Goal: Information Seeking & Learning: Understand process/instructions

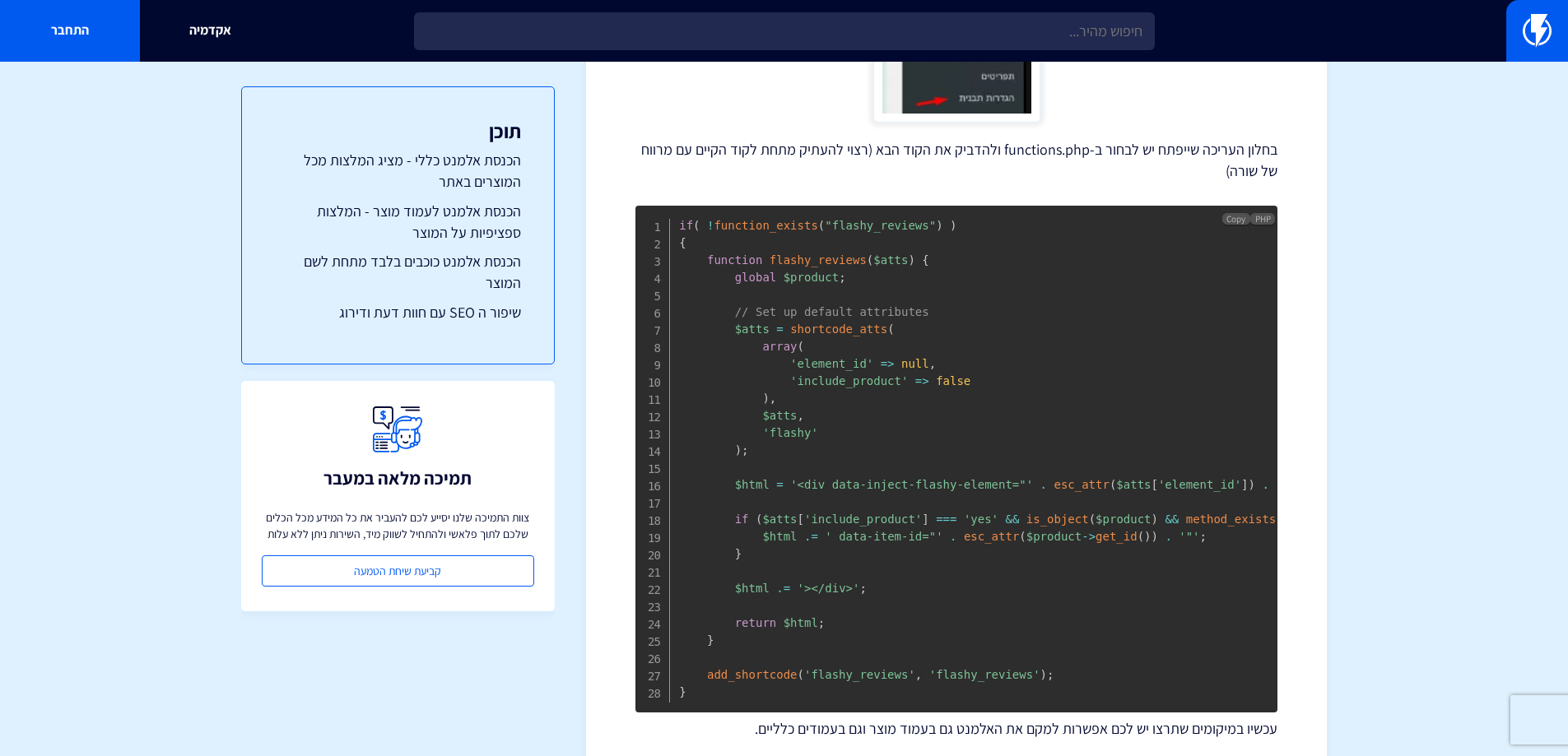
scroll to position [658, 0]
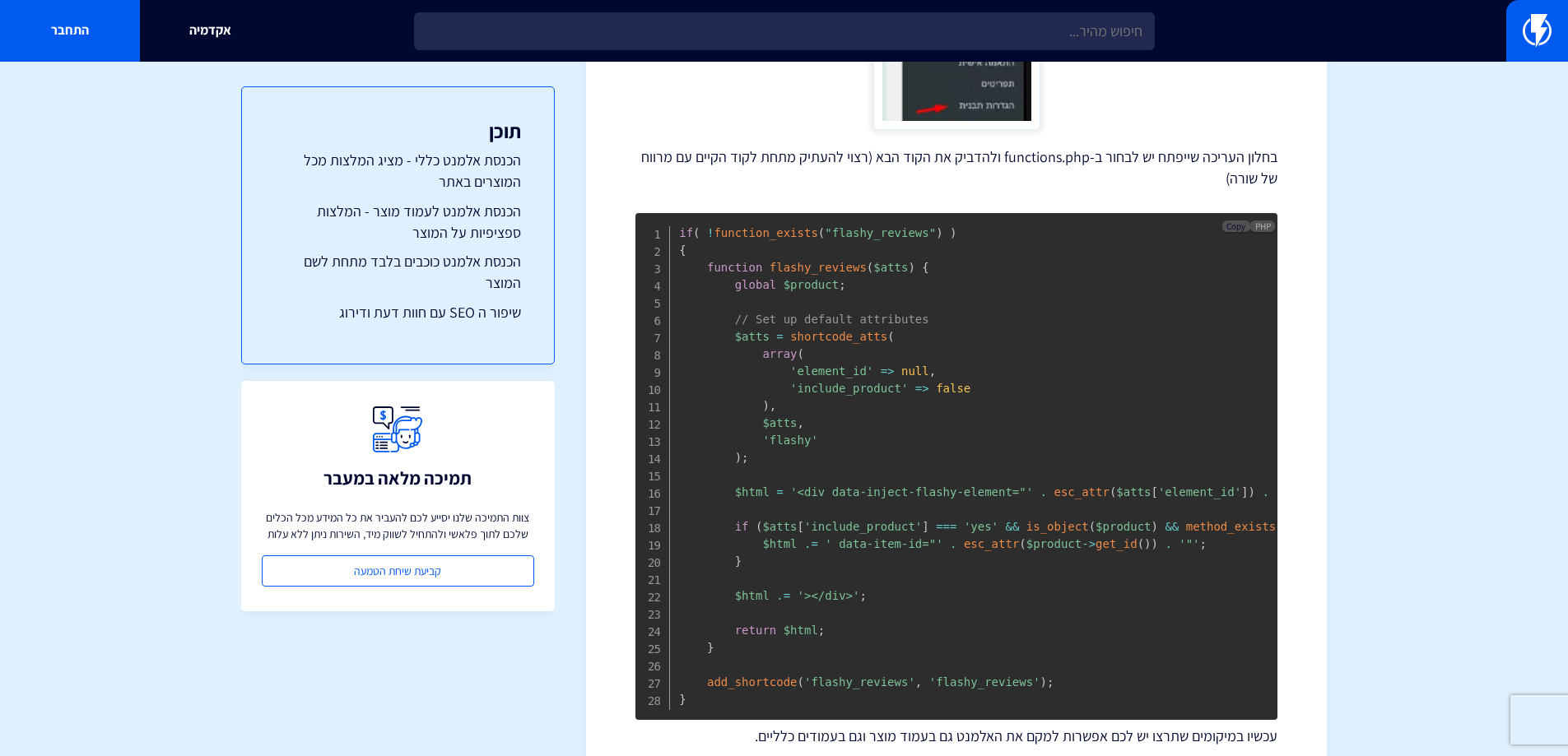
click at [1239, 223] on span "Copy" at bounding box center [1235, 226] width 19 height 12
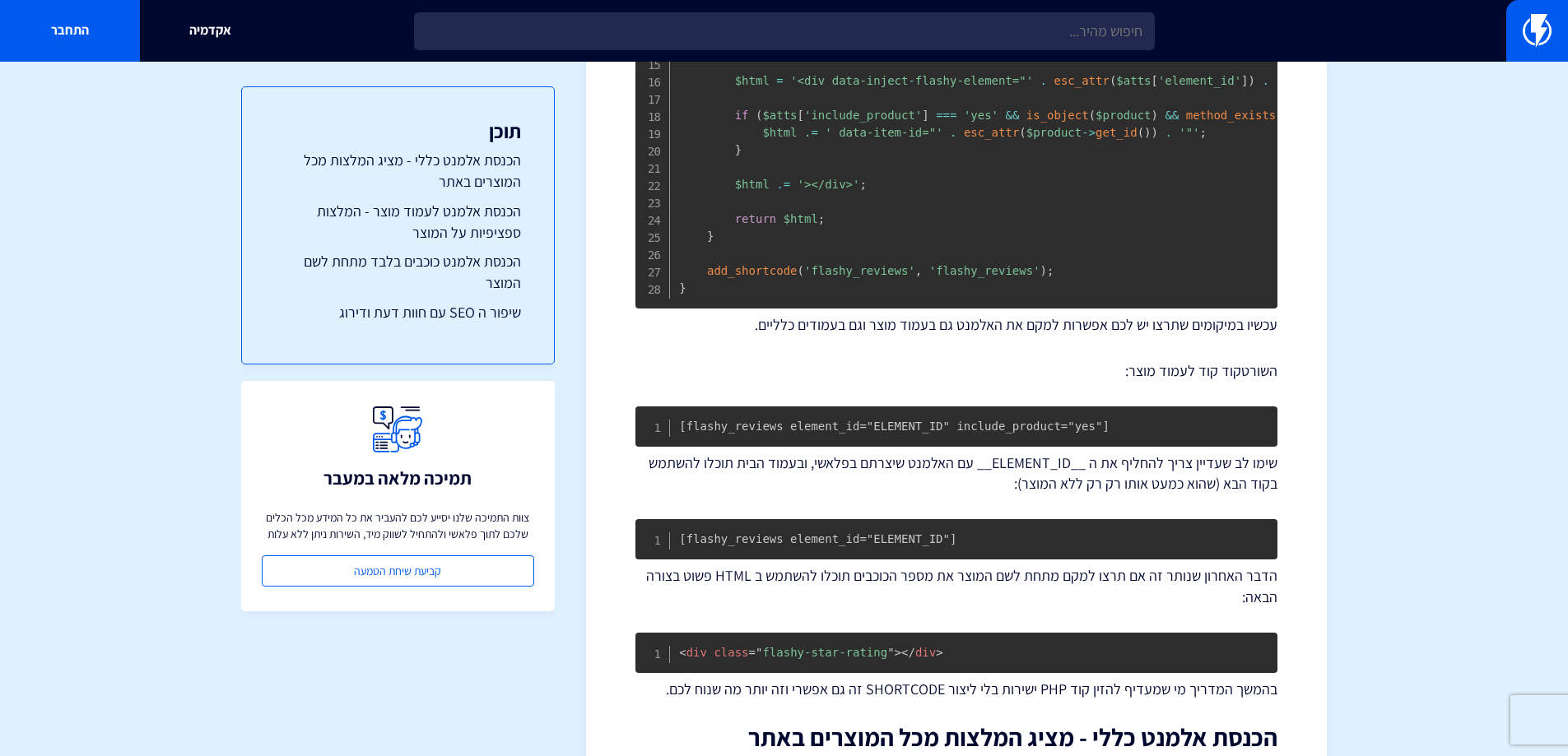
scroll to position [1152, 0]
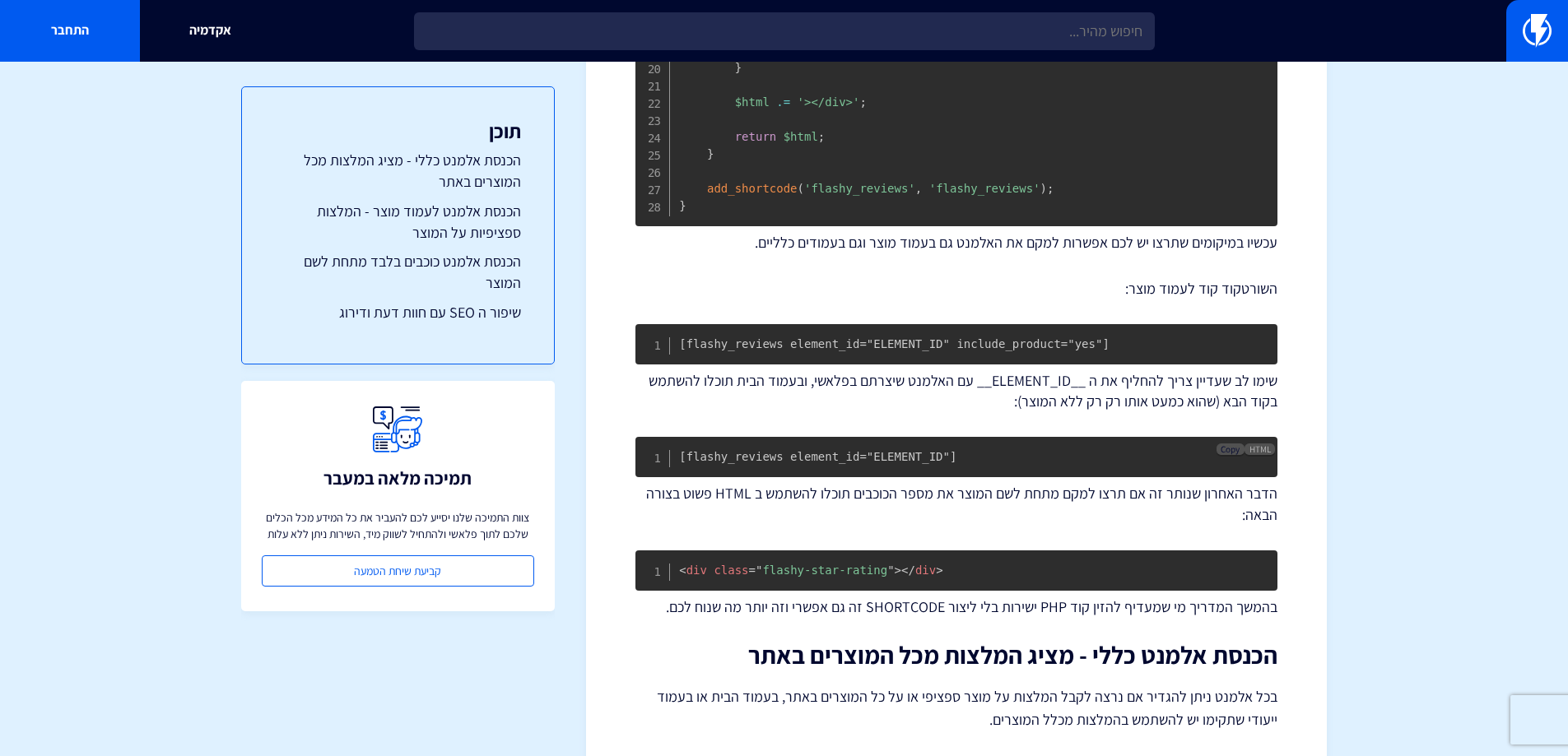
click at [1227, 455] on span "Copy" at bounding box center [1230, 449] width 19 height 12
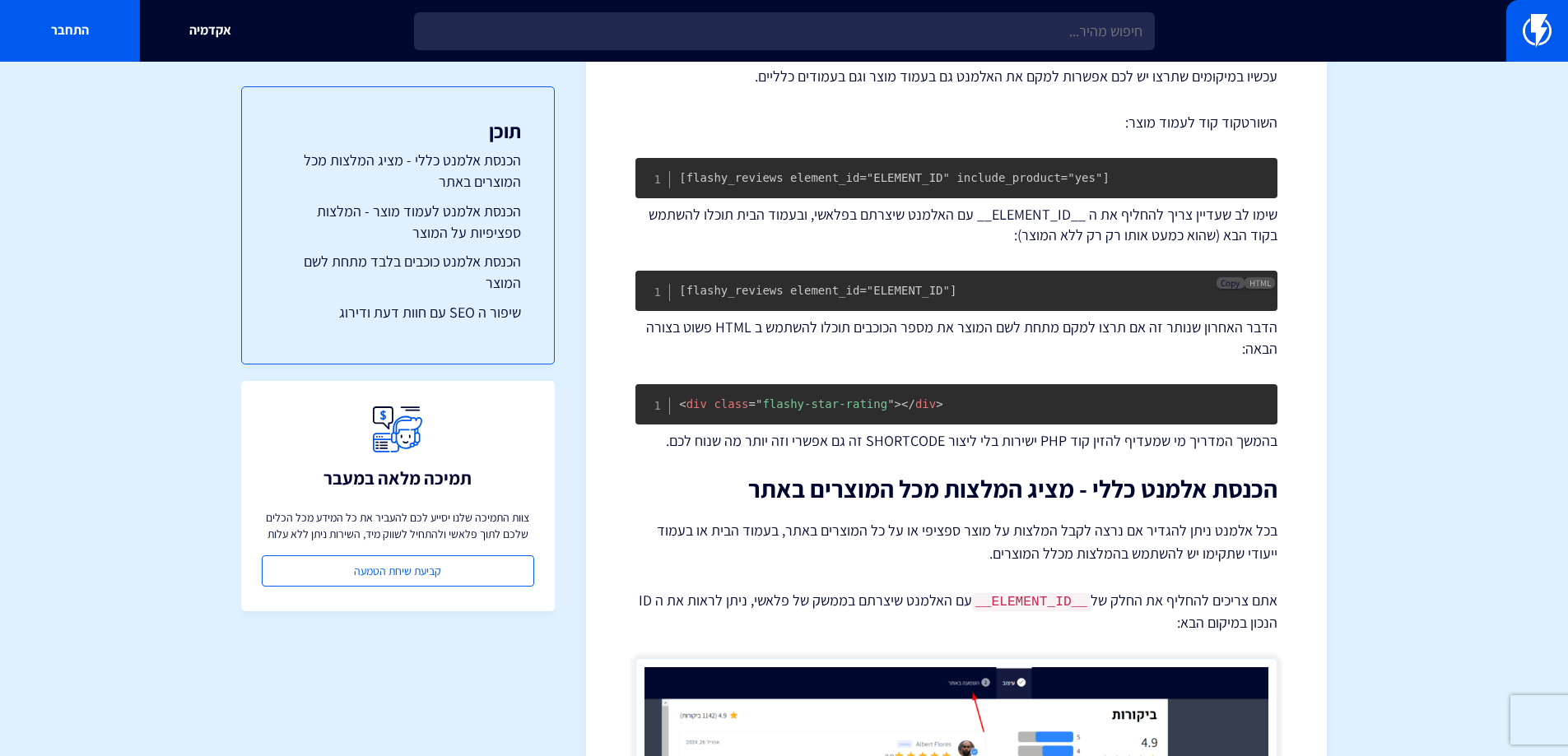
scroll to position [1317, 0]
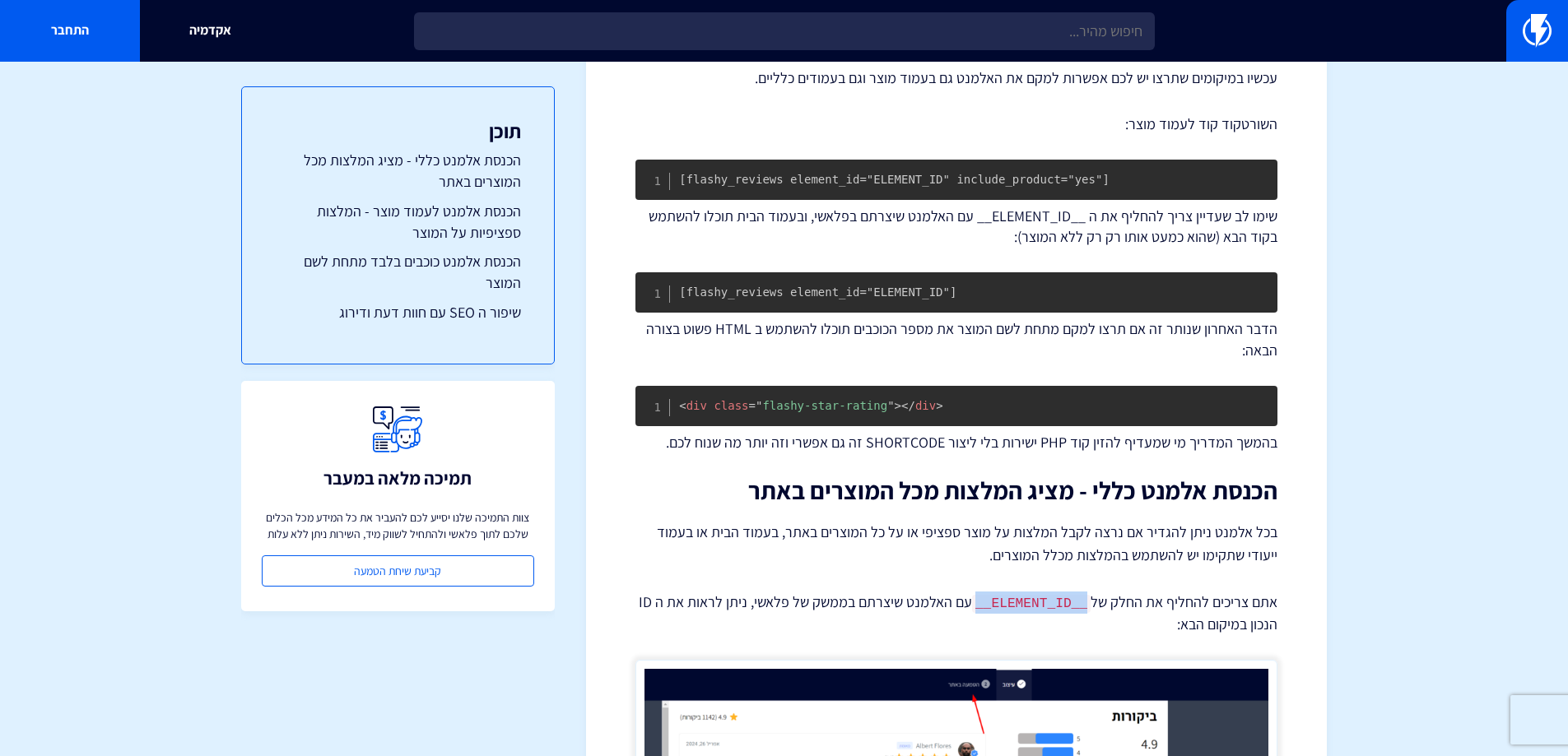
drag, startPoint x: 985, startPoint y: 617, endPoint x: 1084, endPoint y: 610, distance: 99.2
click at [1084, 610] on code "__ELEMENT_ID__" at bounding box center [1032, 604] width 118 height 18
copy code "__ELEMENT_ID__"
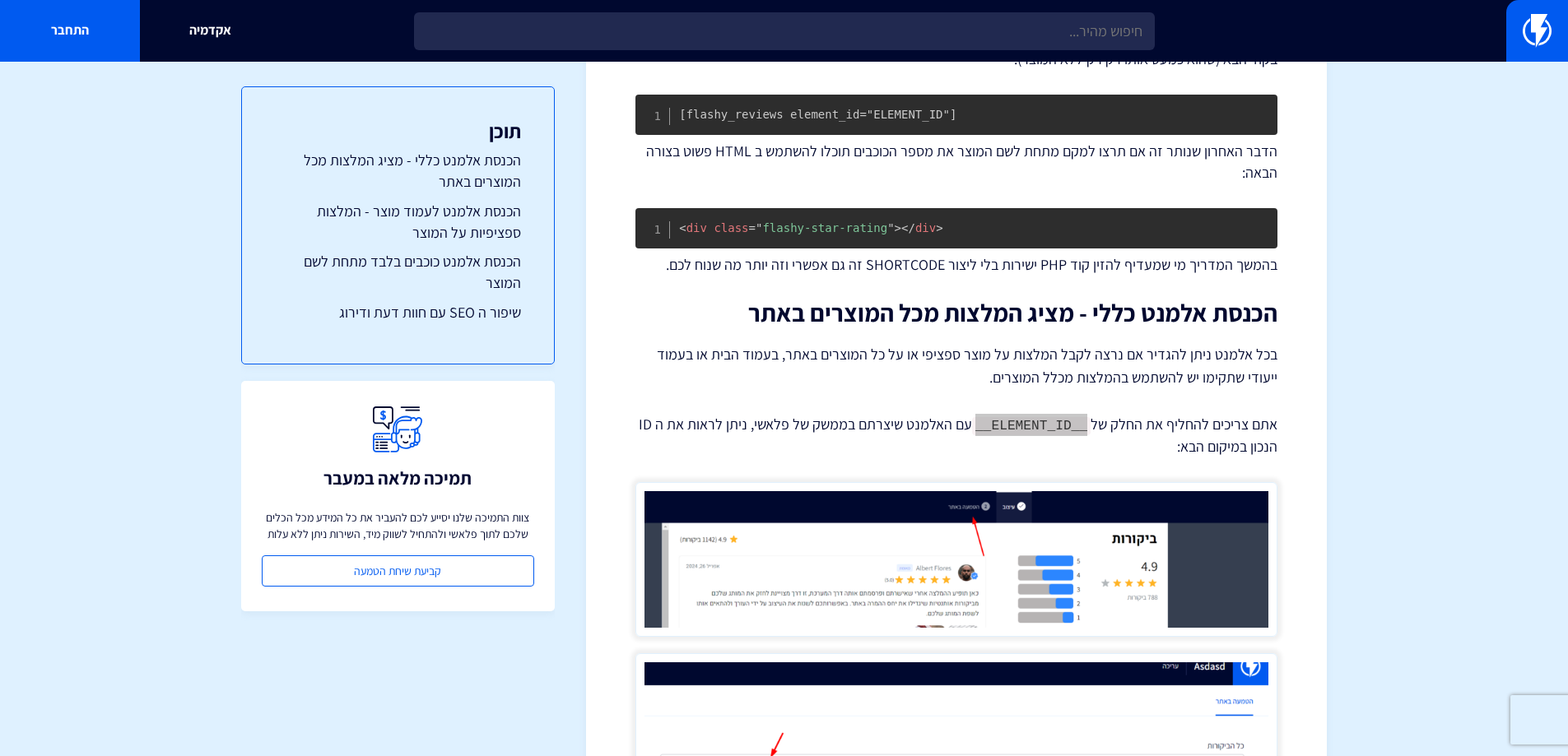
scroll to position [1481, 0]
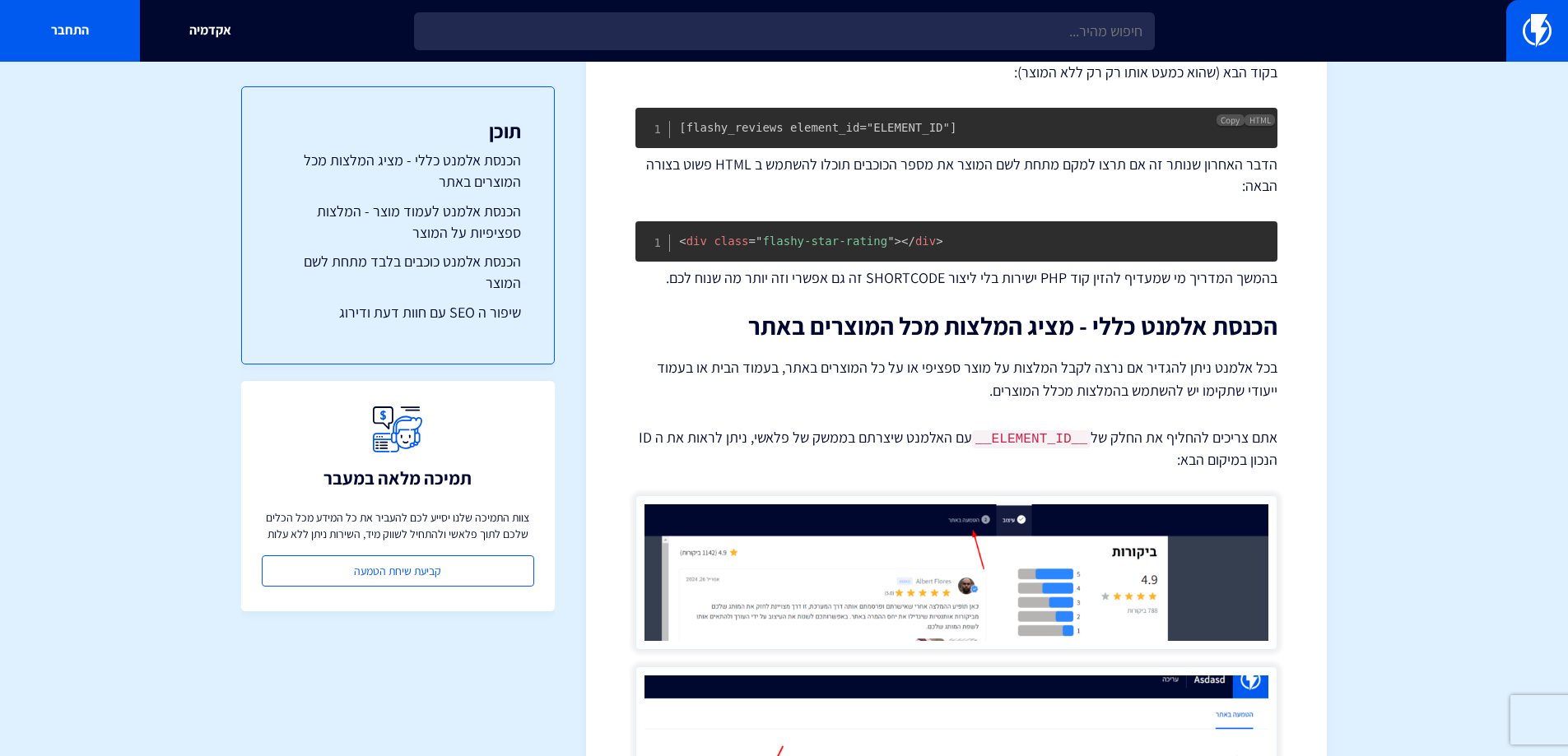
click at [894, 134] on code "[flashy_reviews element_id="ELEMENT_ID"]" at bounding box center [817, 127] width 277 height 13
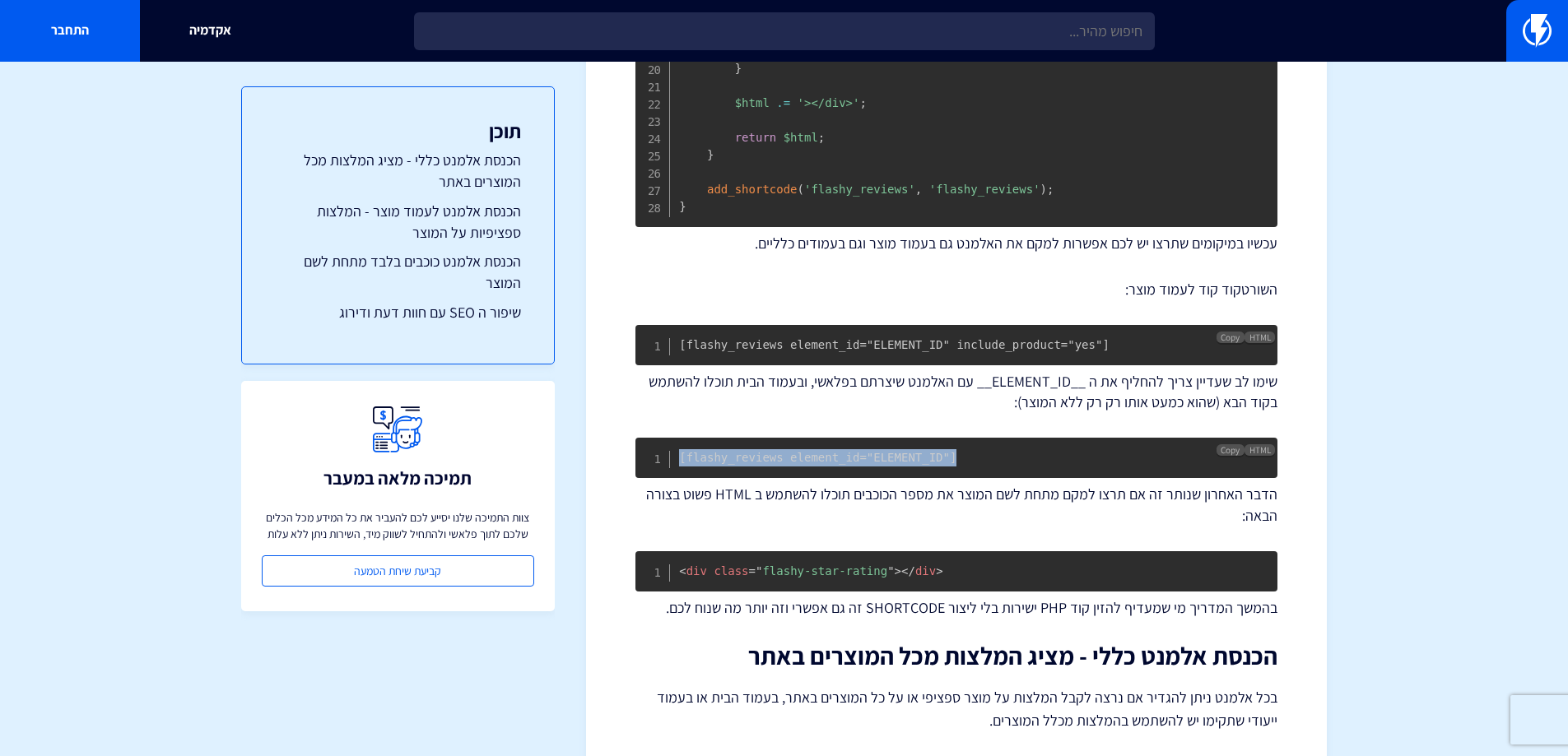
scroll to position [1152, 0]
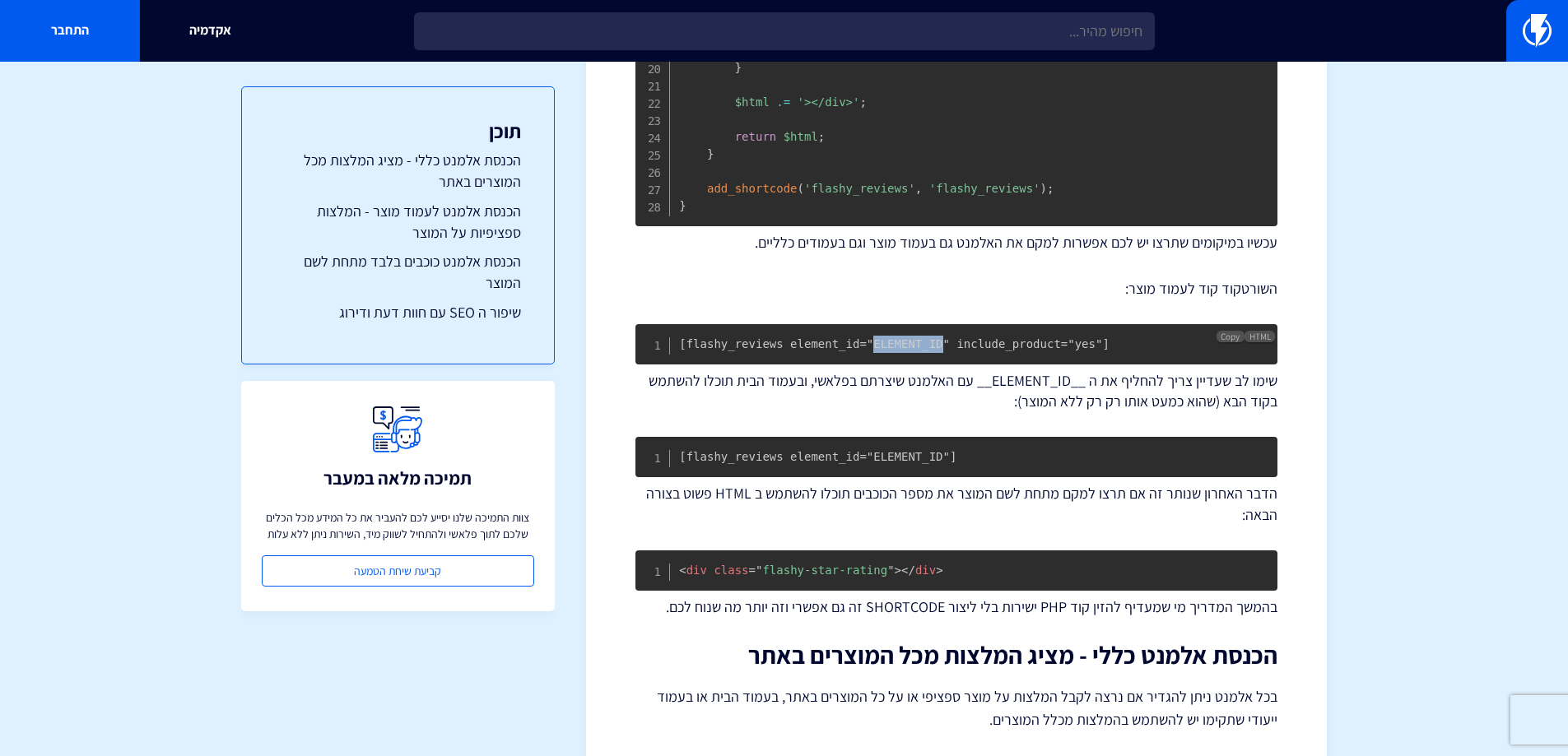
drag, startPoint x: 856, startPoint y: 353, endPoint x: 918, endPoint y: 353, distance: 62.0
click at [918, 351] on code "[flashy_reviews element_id="ELEMENT_ID" include_product="yes"]" at bounding box center [894, 343] width 431 height 13
click at [1261, 392] on p "שימו לב שעדיין צריך להחליף את ה __ELEMENT_ID__ עם האלמנט שיצרתם בפלאשי, ובעמוד …" at bounding box center [956, 392] width 642 height 42
drag, startPoint x: 1077, startPoint y: 353, endPoint x: 664, endPoint y: 351, distance: 413.0
click at [664, 351] on pre "[flashy_reviews element_id="ELEMENT_ID" include_product="yes"]" at bounding box center [956, 344] width 642 height 40
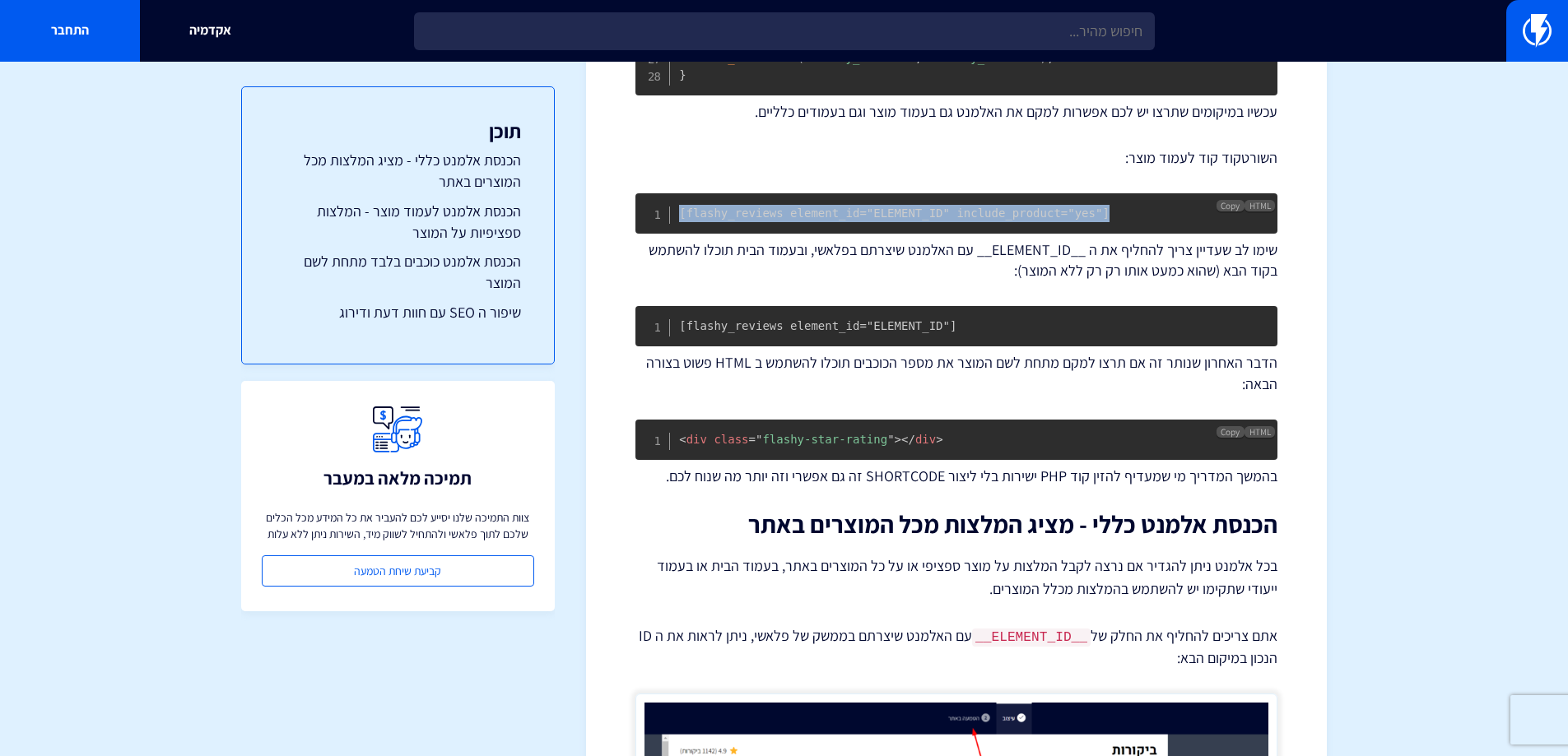
scroll to position [1234, 0]
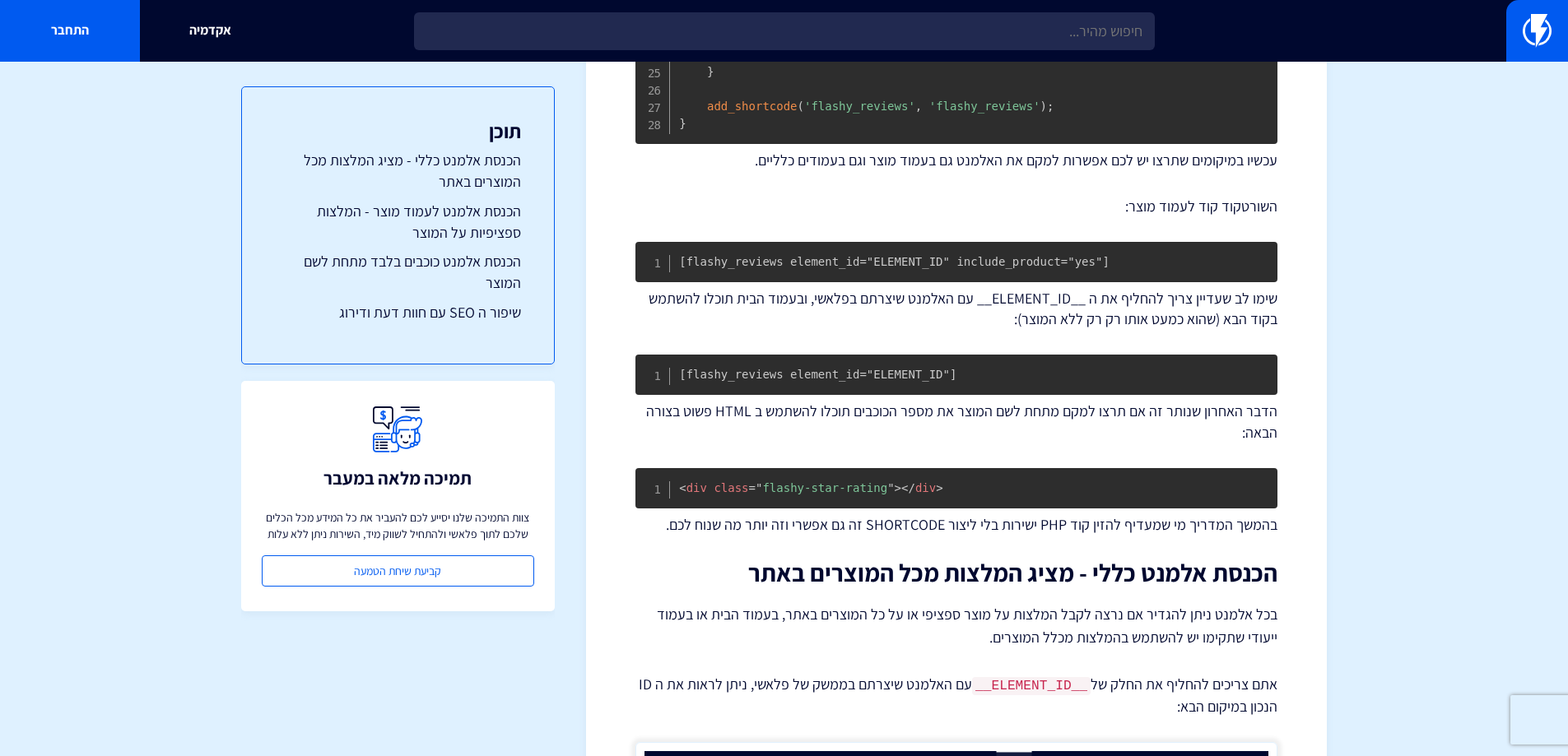
click at [944, 330] on p "שימו לב שעדיין צריך להחליף את ה __ELEMENT_ID__ עם האלמנט שיצרתם בפלאשי, ובעמוד …" at bounding box center [956, 309] width 642 height 42
drag, startPoint x: 948, startPoint y: 383, endPoint x: 641, endPoint y: 391, distance: 307.1
click at [641, 391] on pre "[flashy_reviews element_id="ELEMENT_ID"]" at bounding box center [956, 374] width 642 height 40
click at [918, 381] on code "[flashy_reviews element_id="ELEMENT_ID"]" at bounding box center [817, 374] width 277 height 13
drag, startPoint x: 920, startPoint y: 386, endPoint x: 859, endPoint y: 388, distance: 61.0
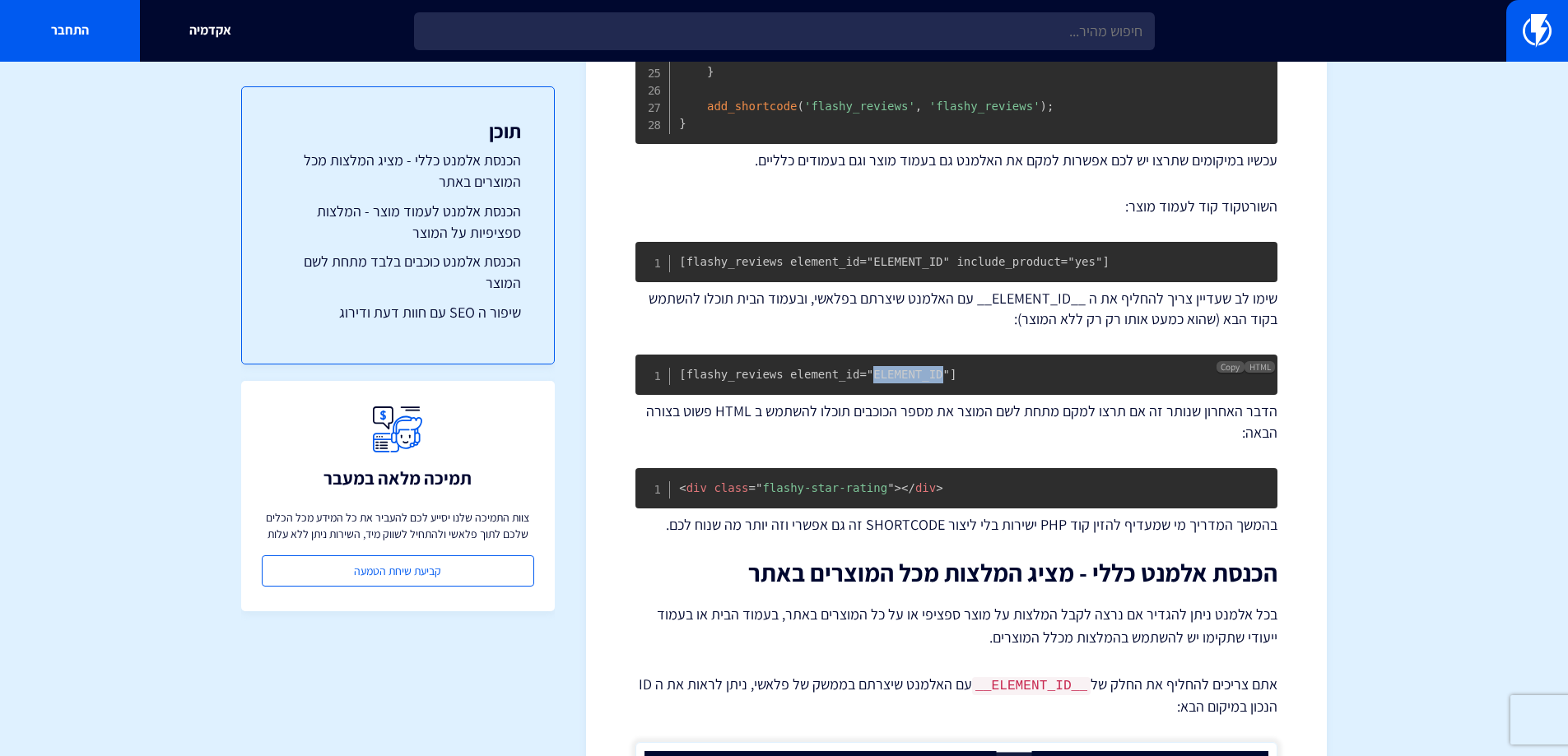
click at [859, 381] on code "[flashy_reviews element_id="ELEMENT_ID"]" at bounding box center [817, 374] width 277 height 13
click at [1226, 373] on span "Copy" at bounding box center [1230, 367] width 19 height 12
